Goal: Register for event/course

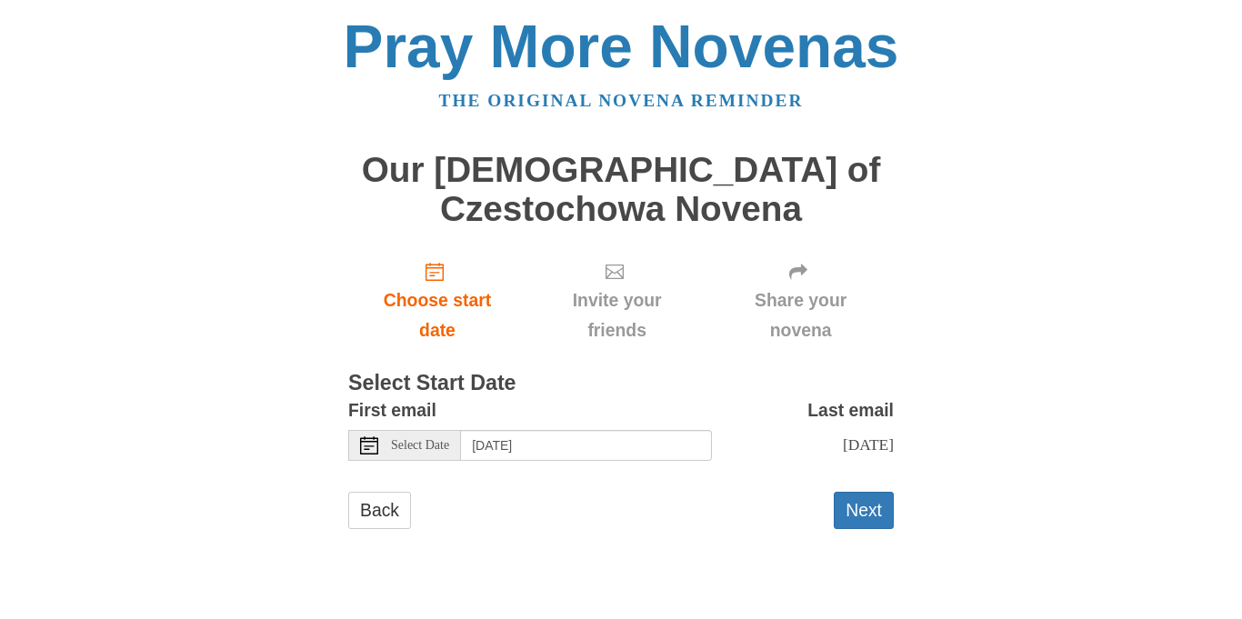
click at [367, 450] on icon at bounding box center [369, 445] width 18 height 18
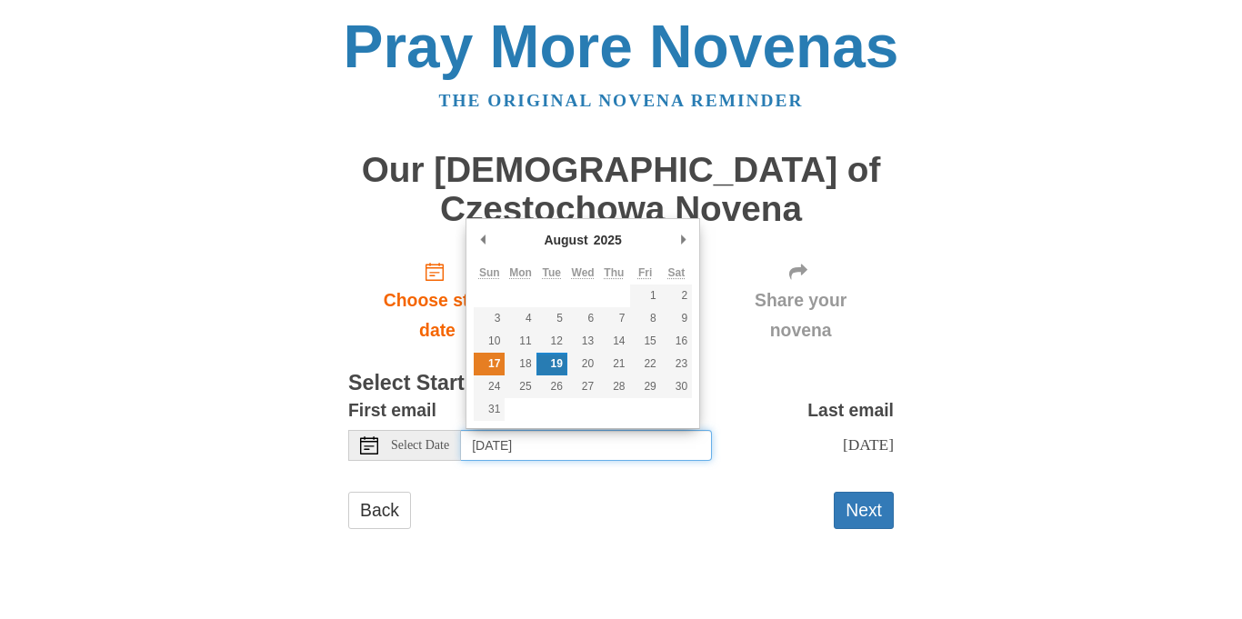
type input "[DATE]"
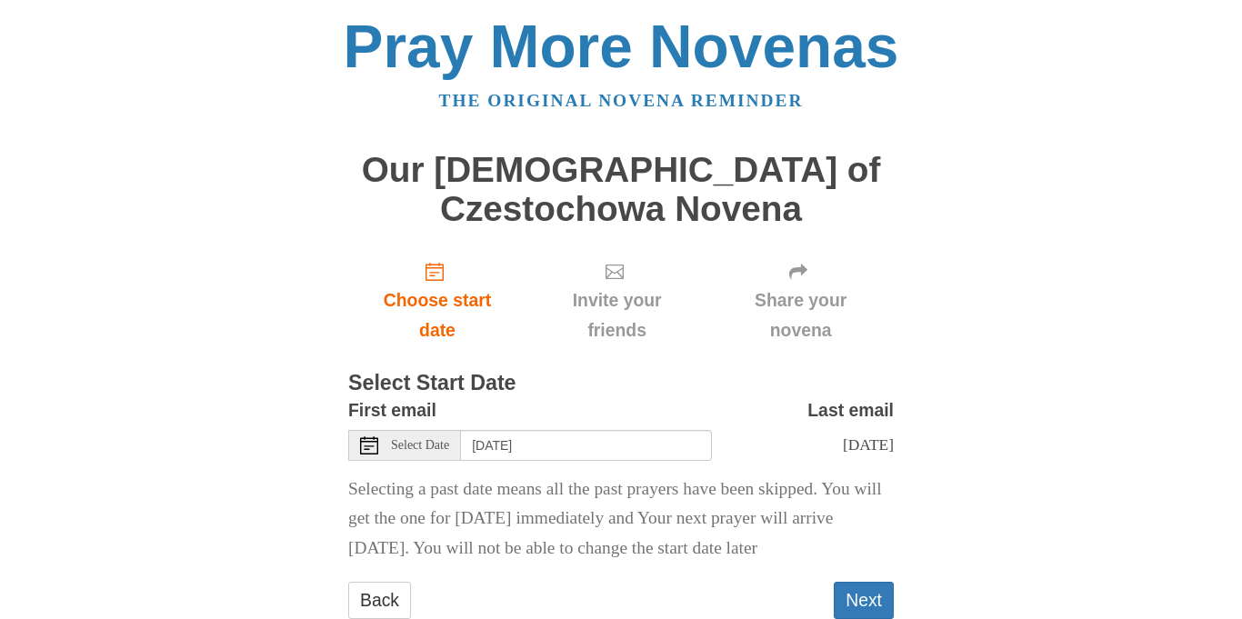
scroll to position [53, 0]
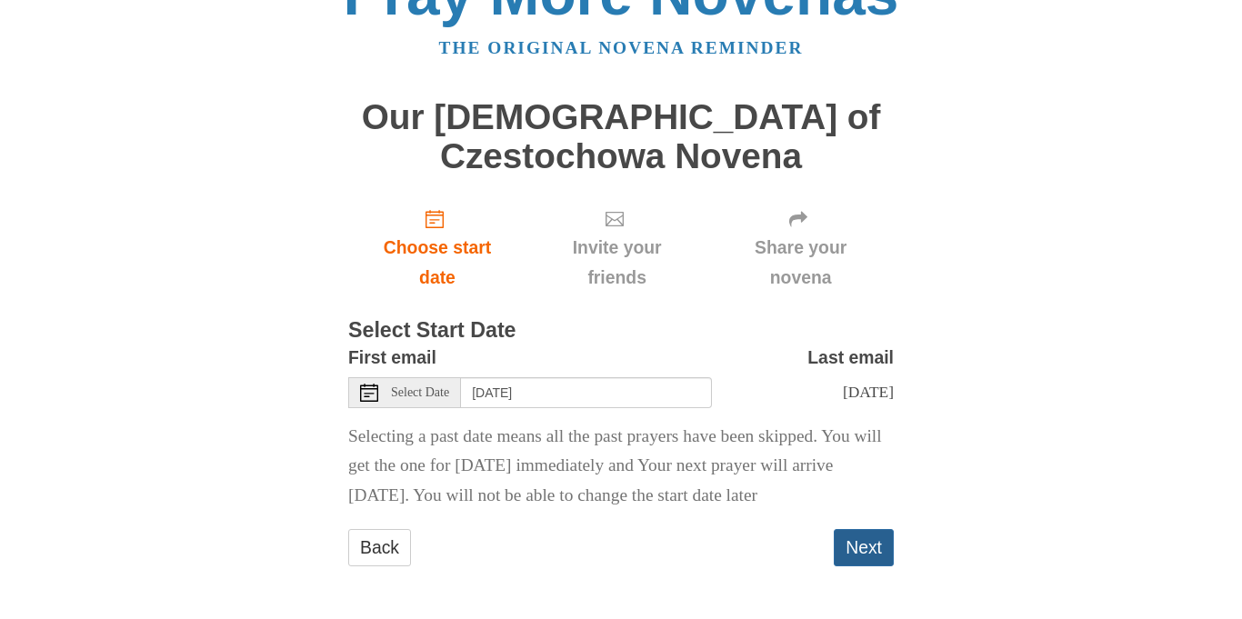
click at [869, 538] on button "Next" at bounding box center [863, 547] width 60 height 37
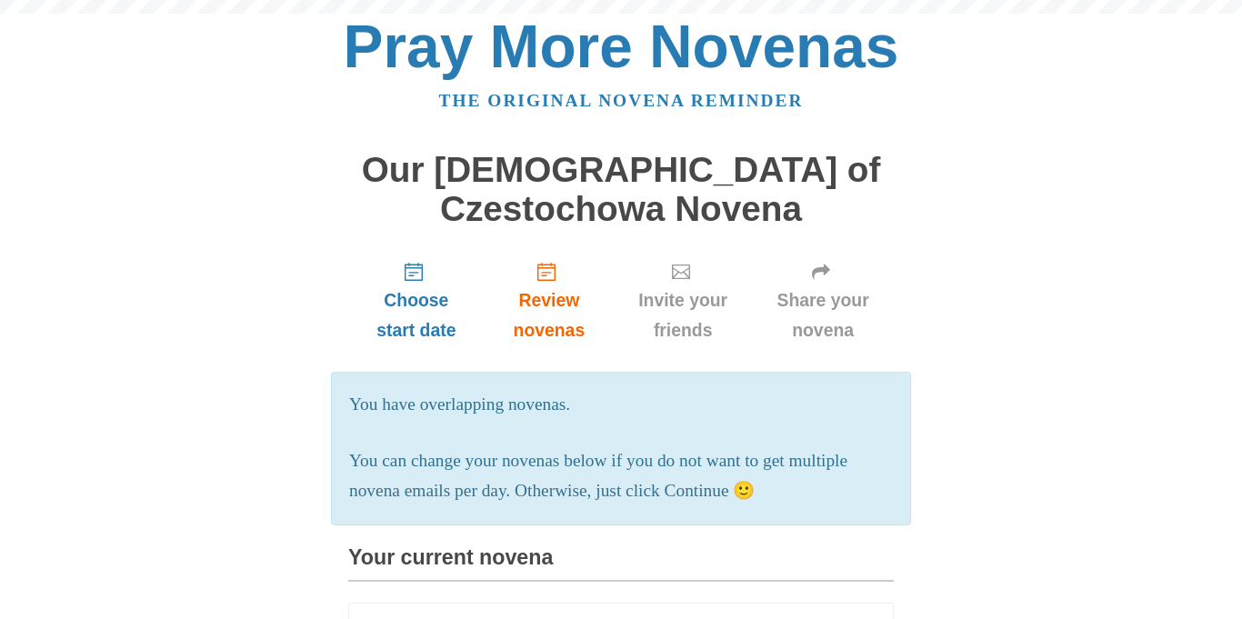
scroll to position [1625, 0]
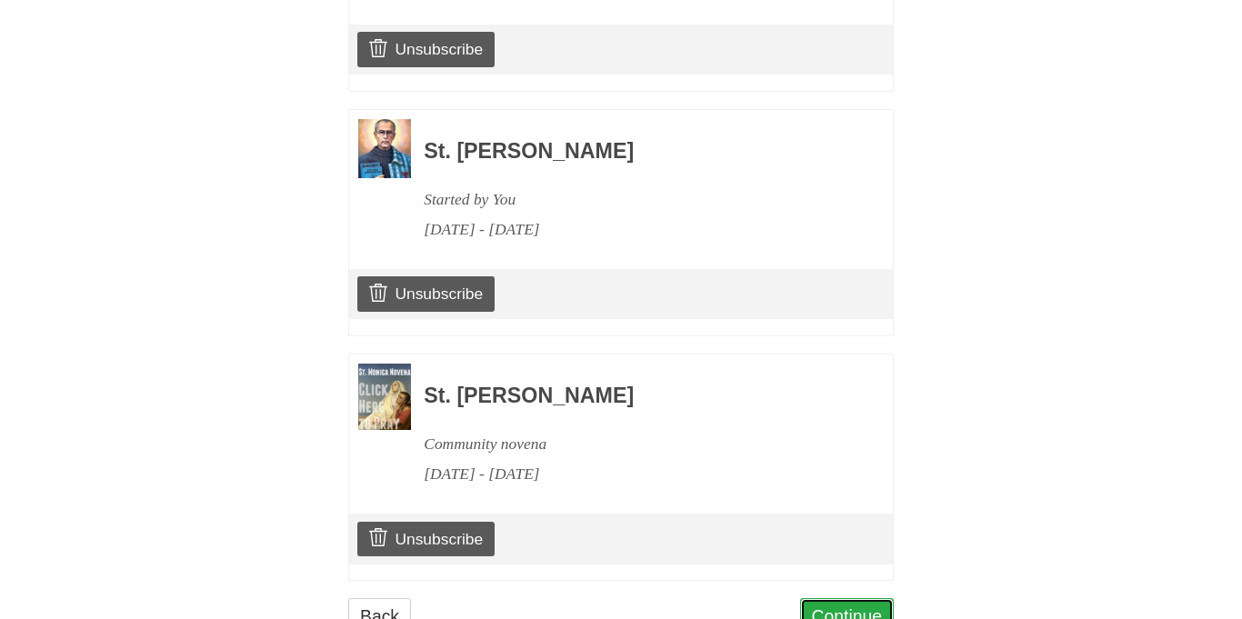
click at [863, 598] on link "Continue" at bounding box center [847, 616] width 95 height 37
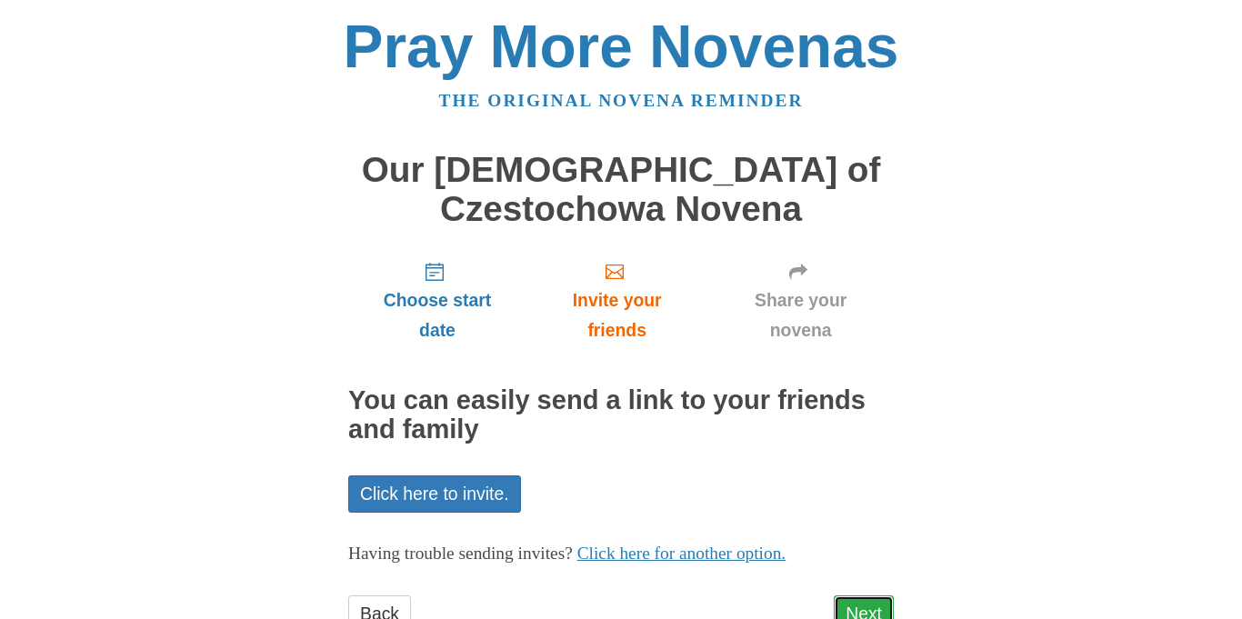
click at [867, 606] on link "Next" at bounding box center [863, 613] width 60 height 37
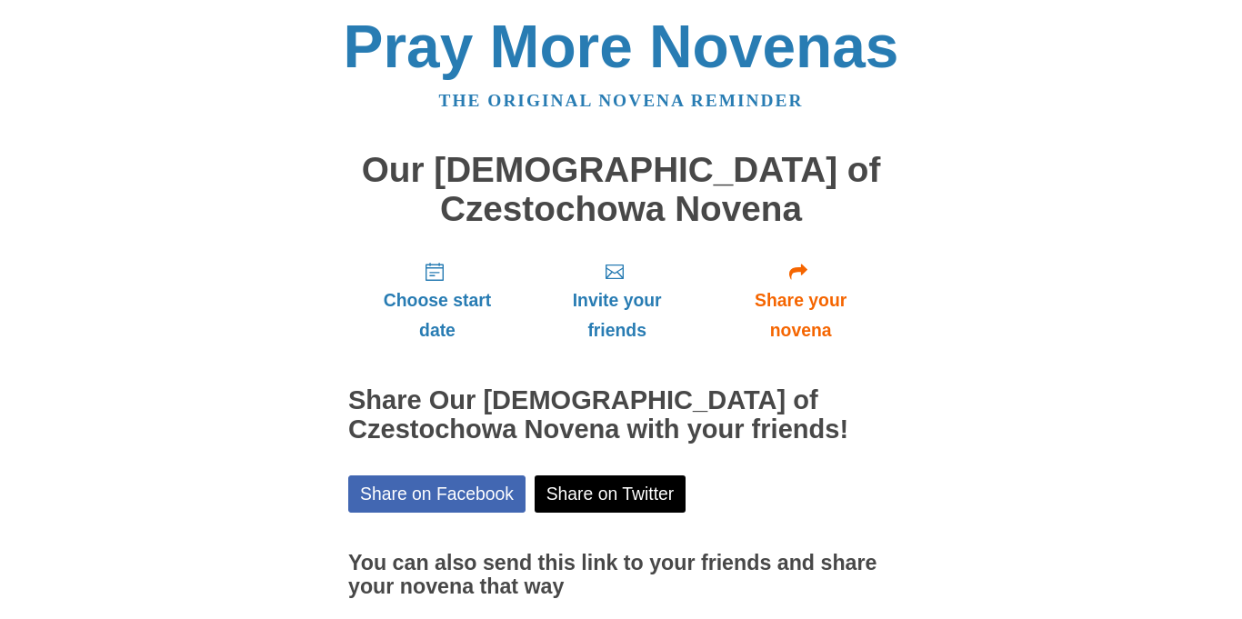
scroll to position [150, 0]
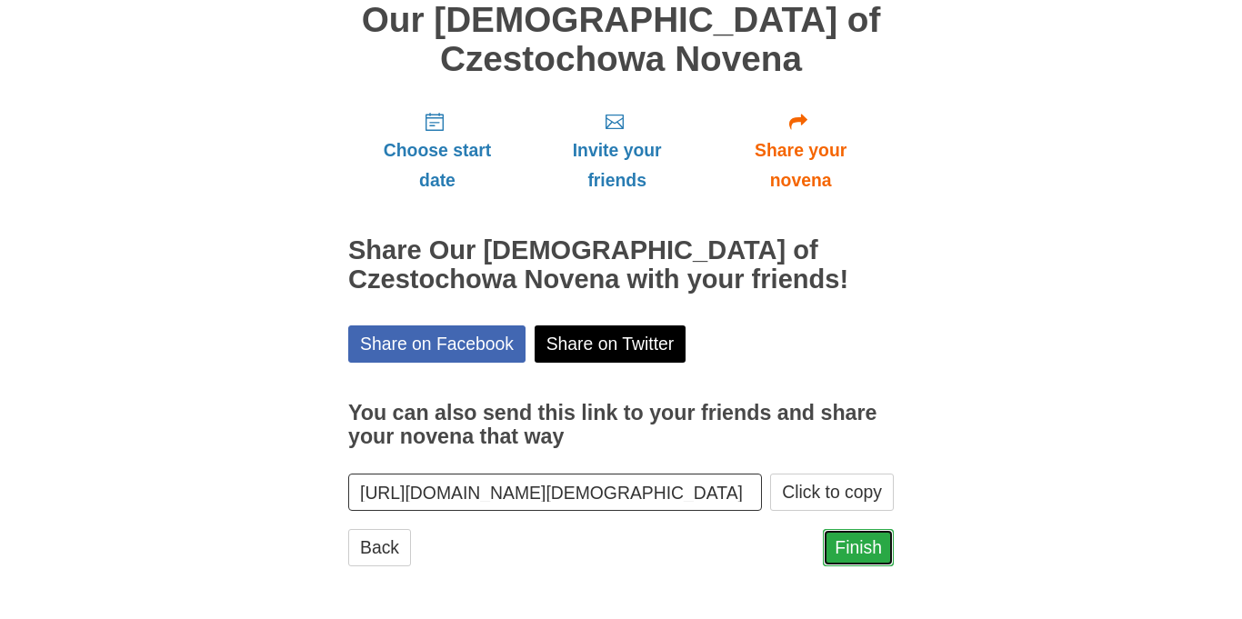
click at [867, 542] on link "Finish" at bounding box center [858, 547] width 71 height 37
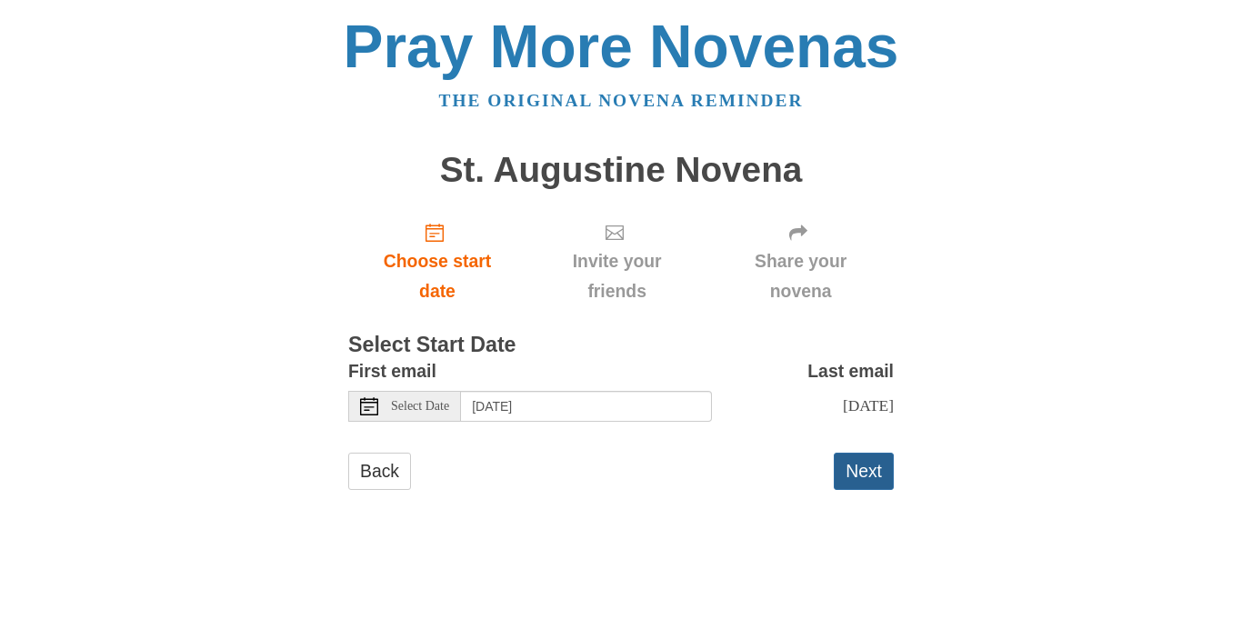
click at [864, 476] on button "Next" at bounding box center [863, 471] width 60 height 37
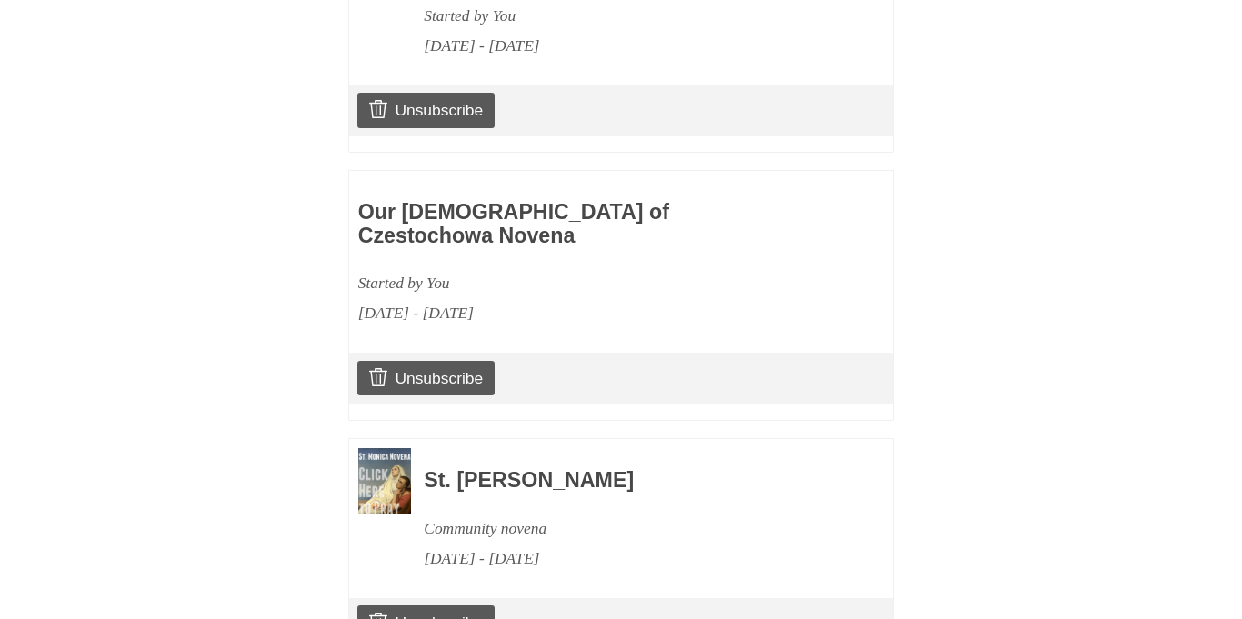
scroll to position [2076, 0]
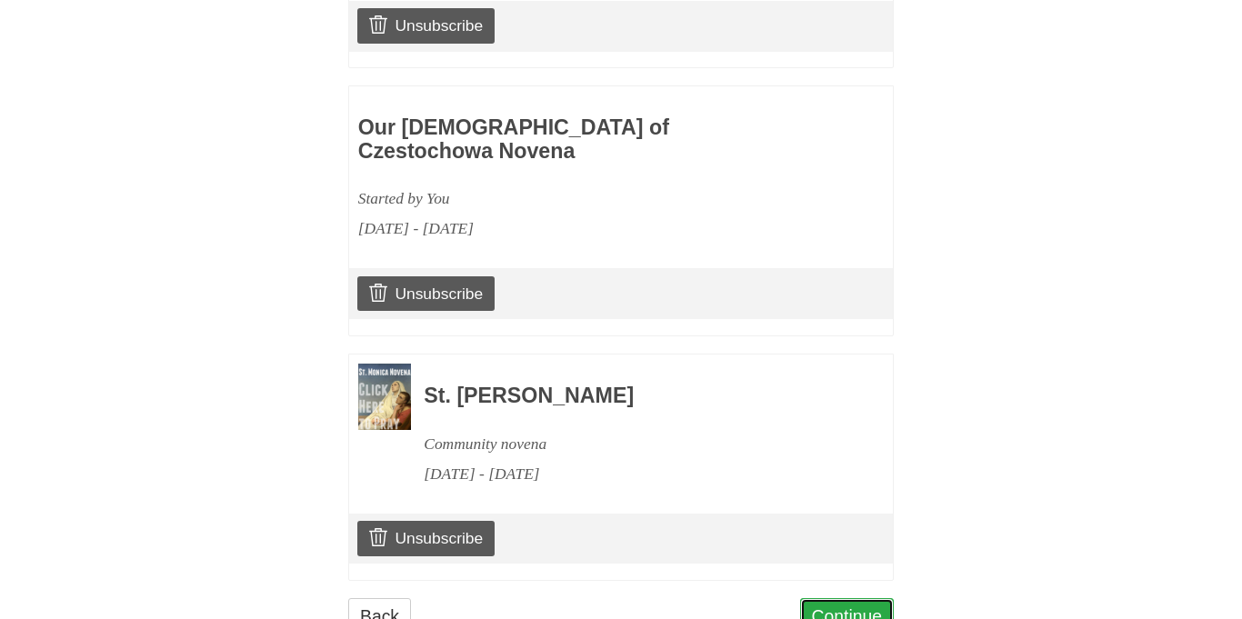
click at [845, 598] on link "Continue" at bounding box center [847, 616] width 95 height 37
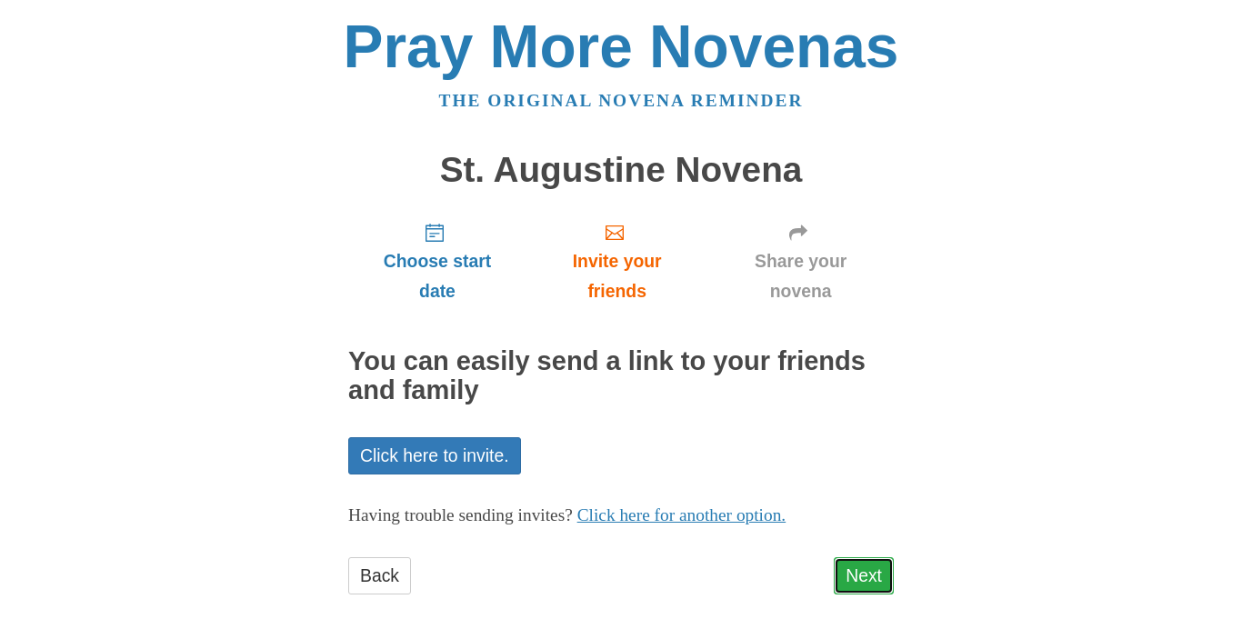
click at [875, 586] on link "Next" at bounding box center [863, 575] width 60 height 37
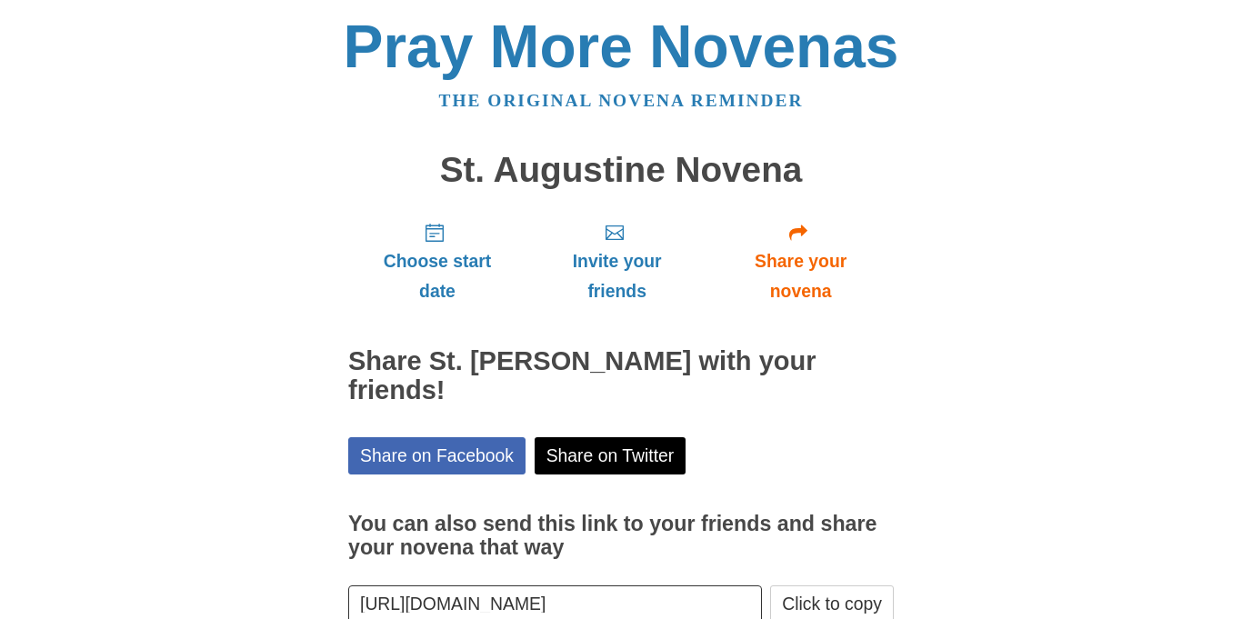
scroll to position [111, 0]
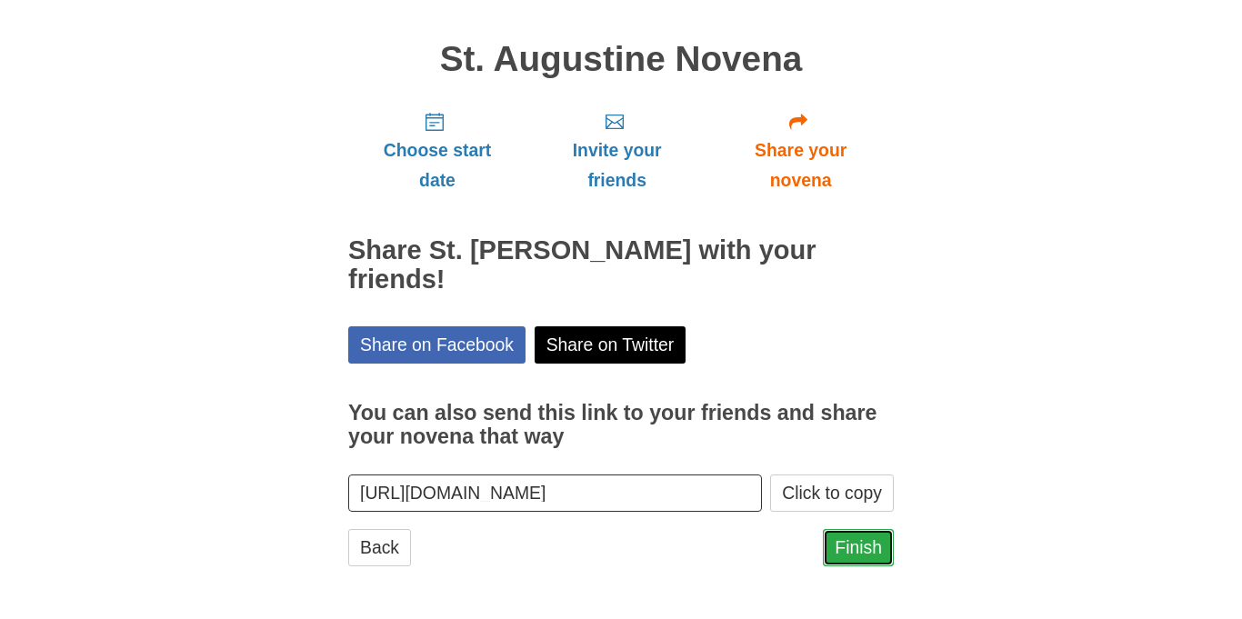
click at [877, 553] on link "Finish" at bounding box center [858, 547] width 71 height 37
